Goal: Task Accomplishment & Management: Complete application form

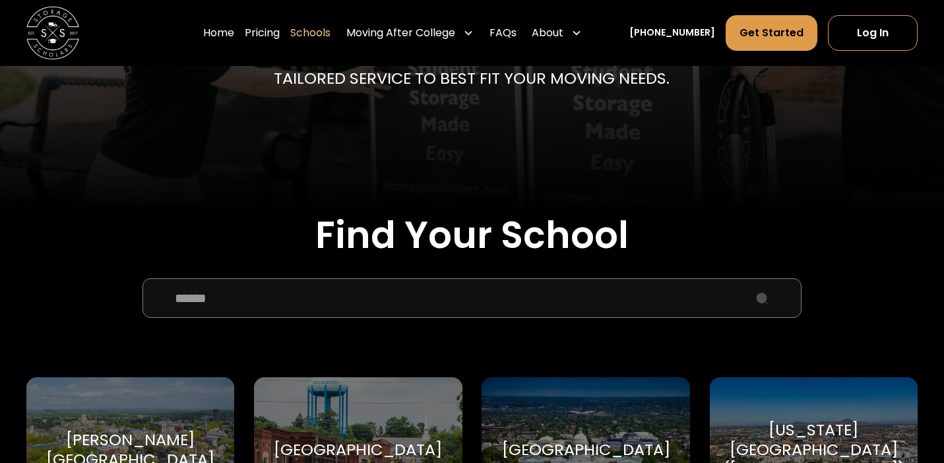
scroll to position [292, 0]
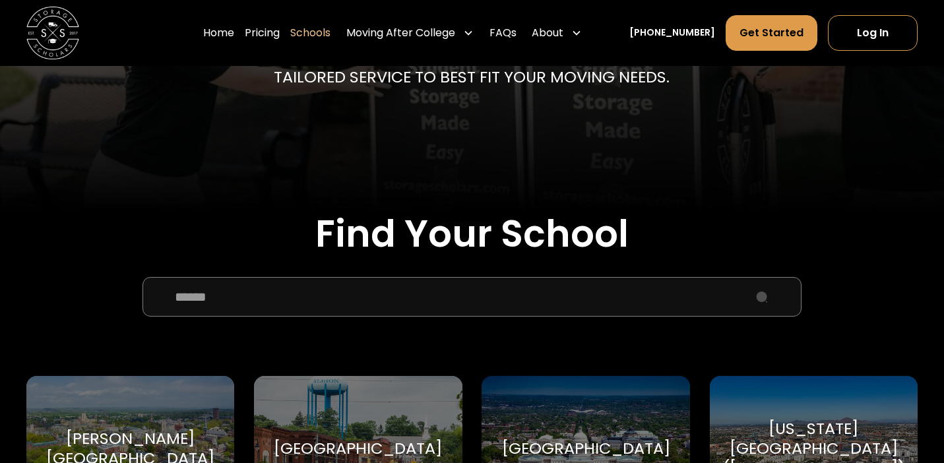
click at [297, 303] on input "School Select Form" at bounding box center [471, 297] width 659 height 40
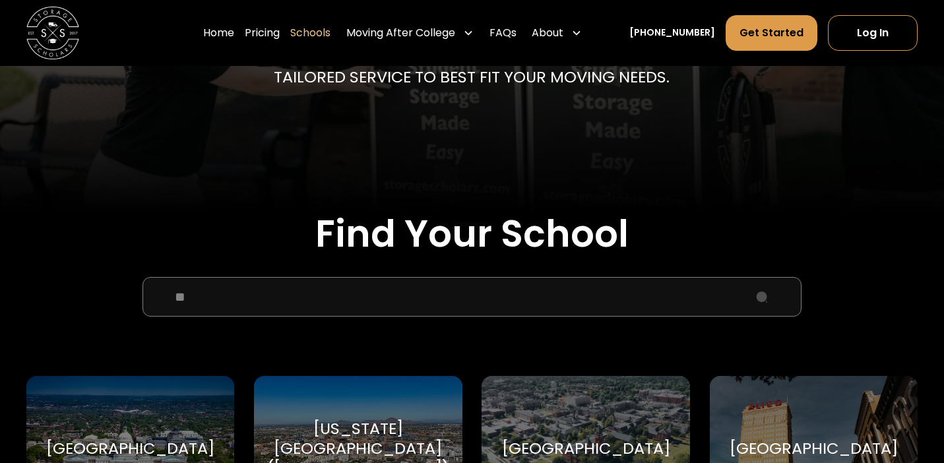
type input "*"
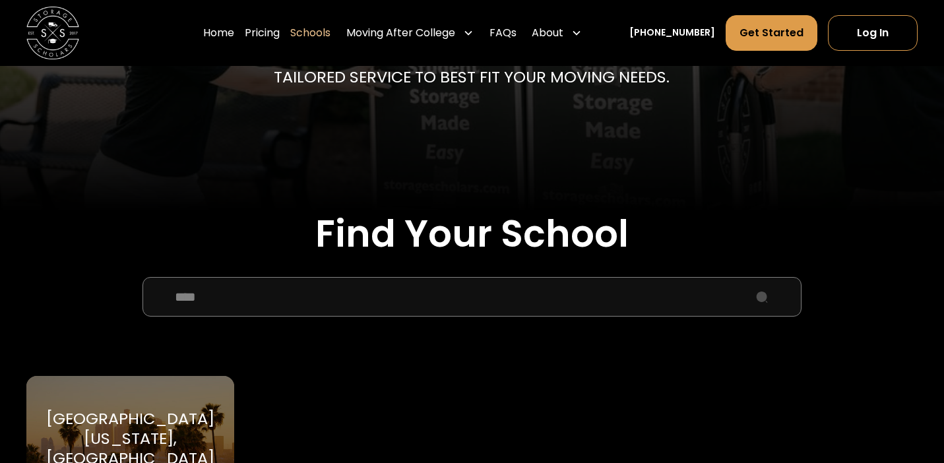
type input "****"
click at [201, 418] on div "[GEOGRAPHIC_DATA][US_STATE] ([GEOGRAPHIC_DATA]) [GEOGRAPHIC_DATA][US_STATE], [G…" at bounding box center [130, 448] width 208 height 145
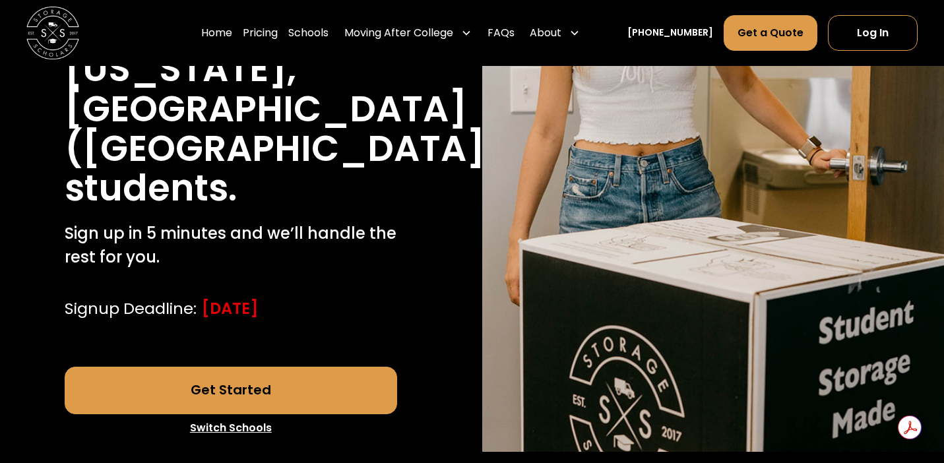
scroll to position [334, 0]
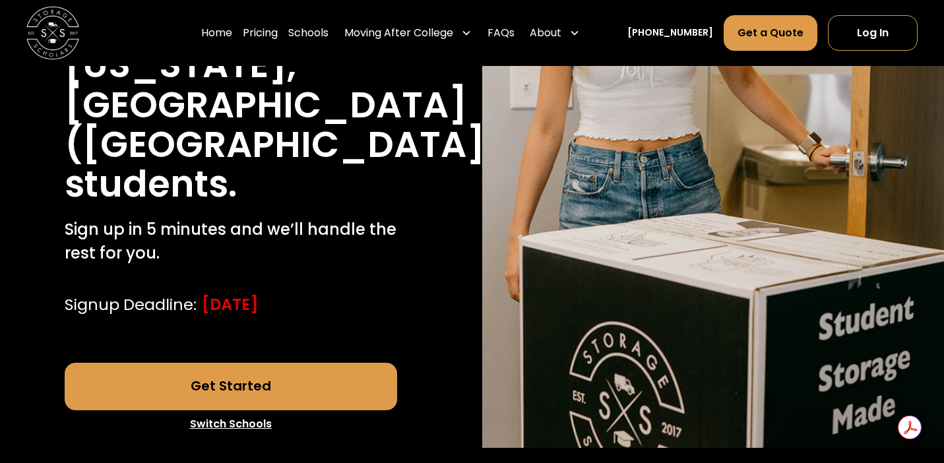
click at [322, 363] on link "Get Started" at bounding box center [231, 386] width 332 height 47
